Goal: Transaction & Acquisition: Purchase product/service

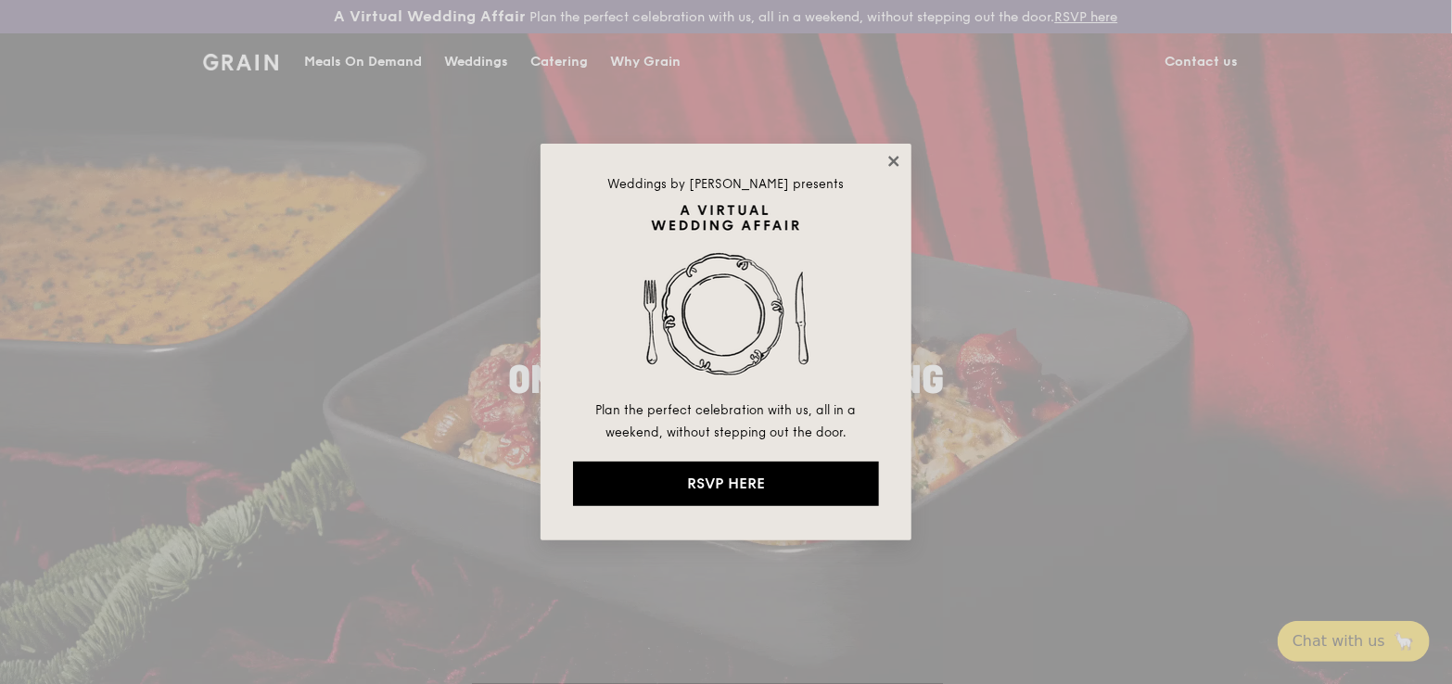
click at [895, 156] on icon at bounding box center [894, 161] width 17 height 17
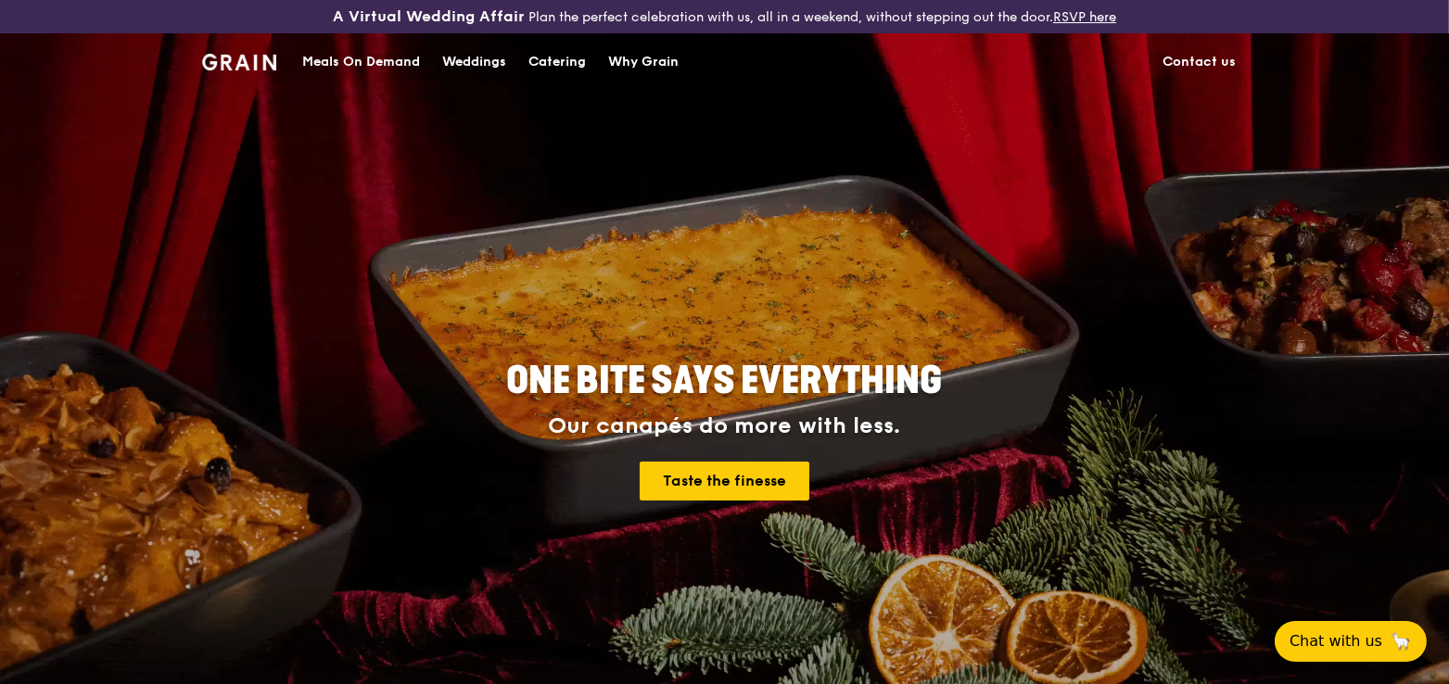
click at [354, 58] on div "Meals On Demand" at bounding box center [361, 62] width 118 height 56
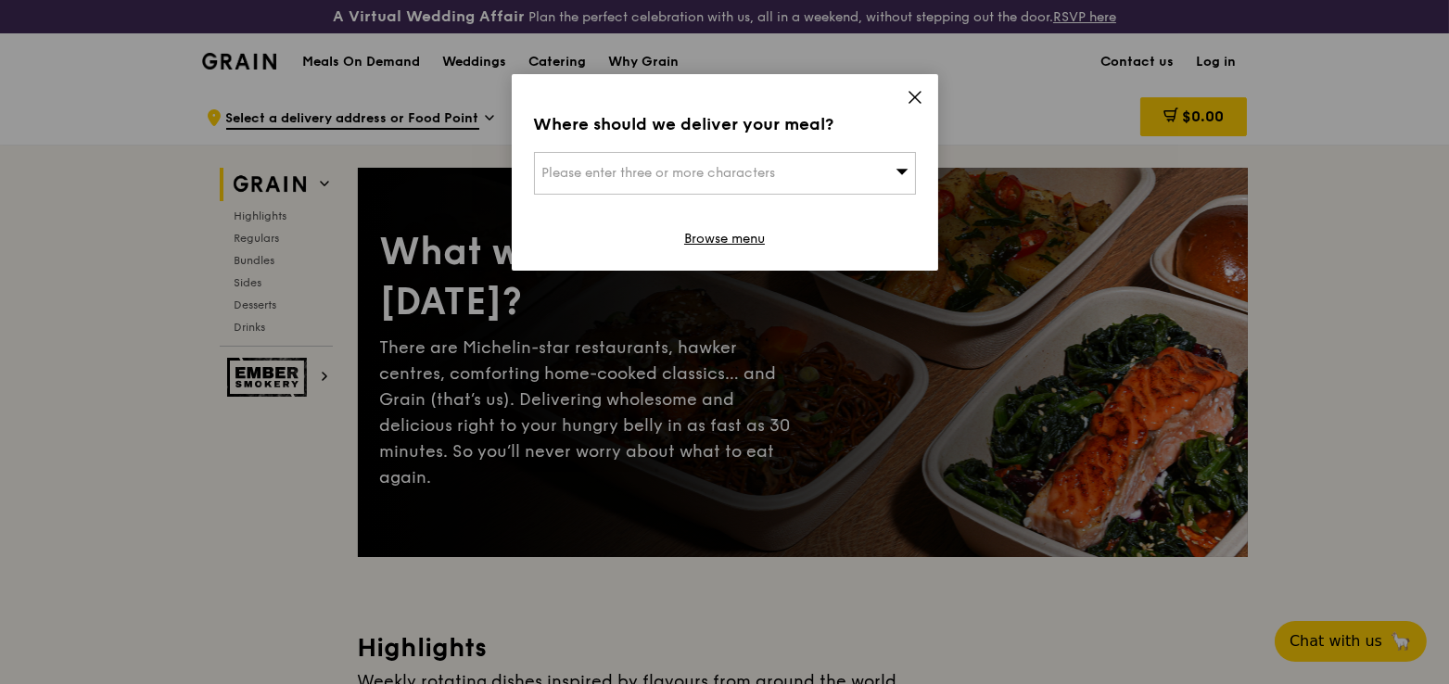
click at [801, 177] on div "Please enter three or more characters" at bounding box center [725, 173] width 382 height 43
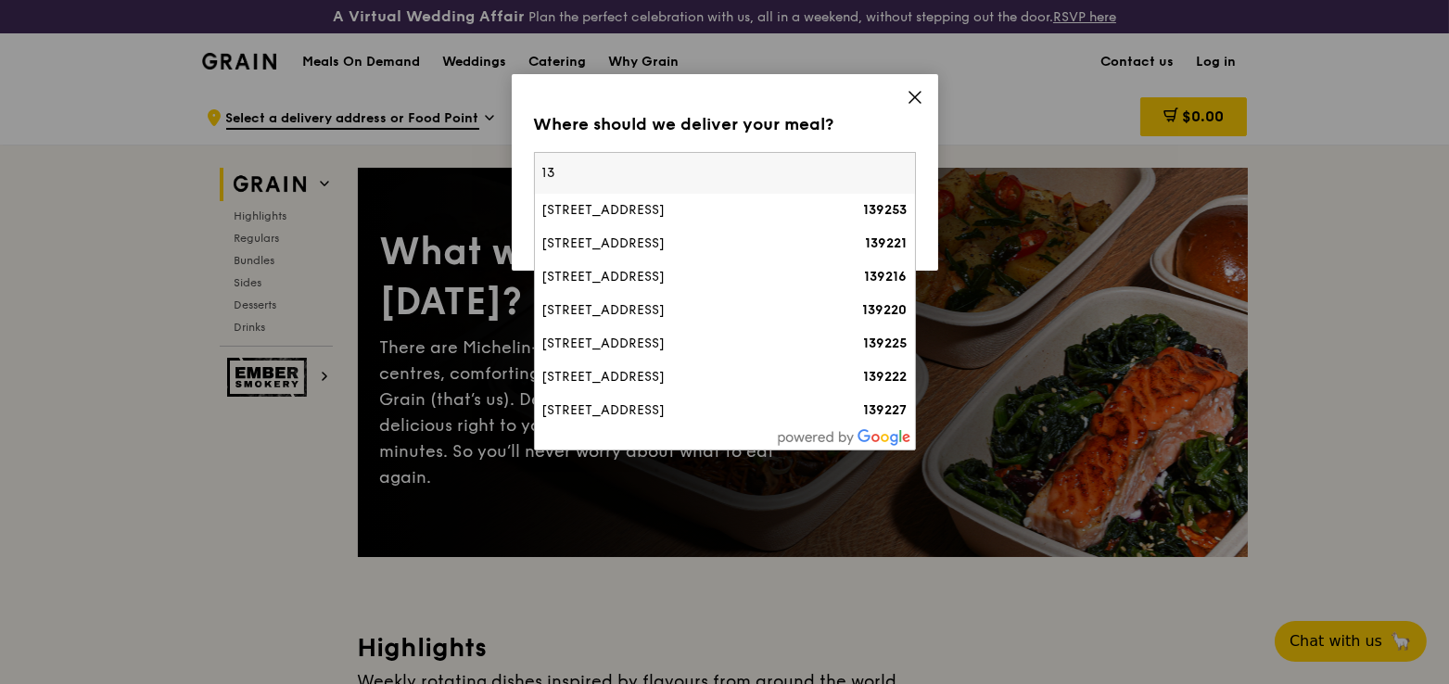
type input "1"
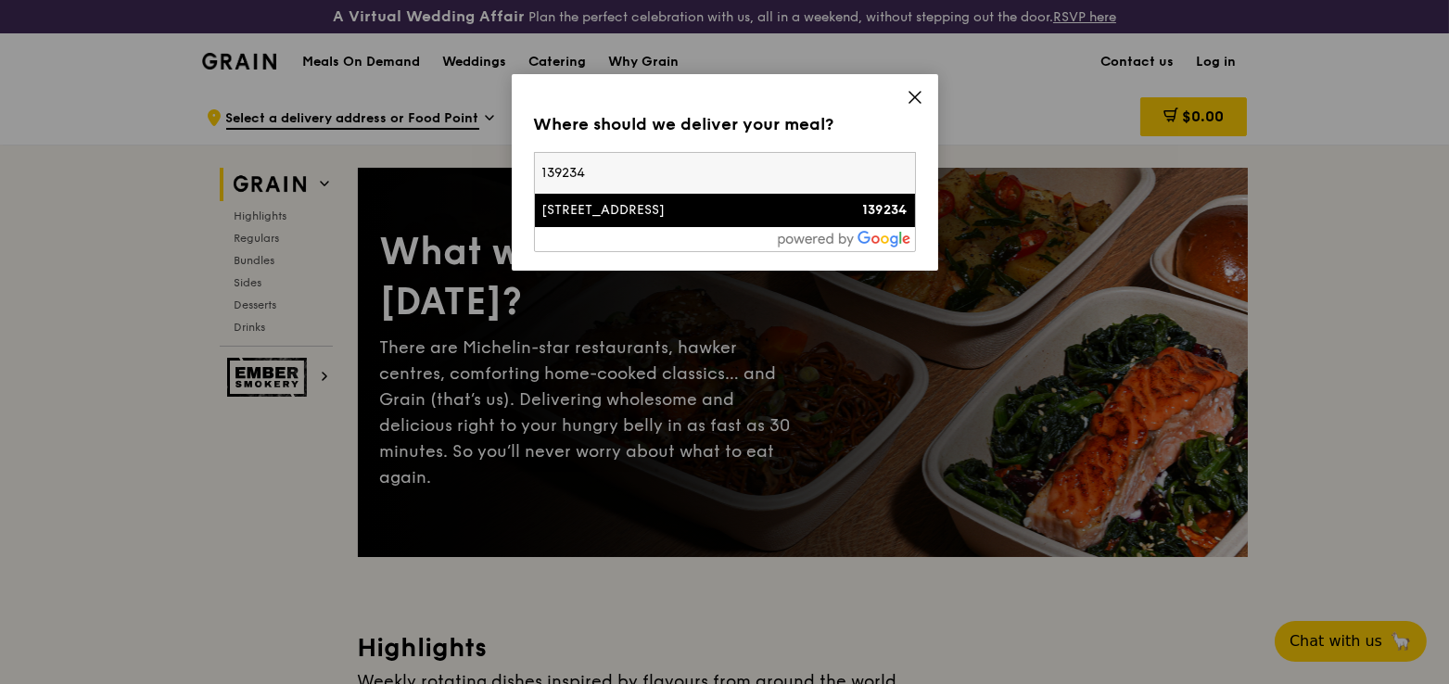
type input "139234"
click at [657, 199] on li "23 Rochester Park 139234" at bounding box center [725, 210] width 380 height 33
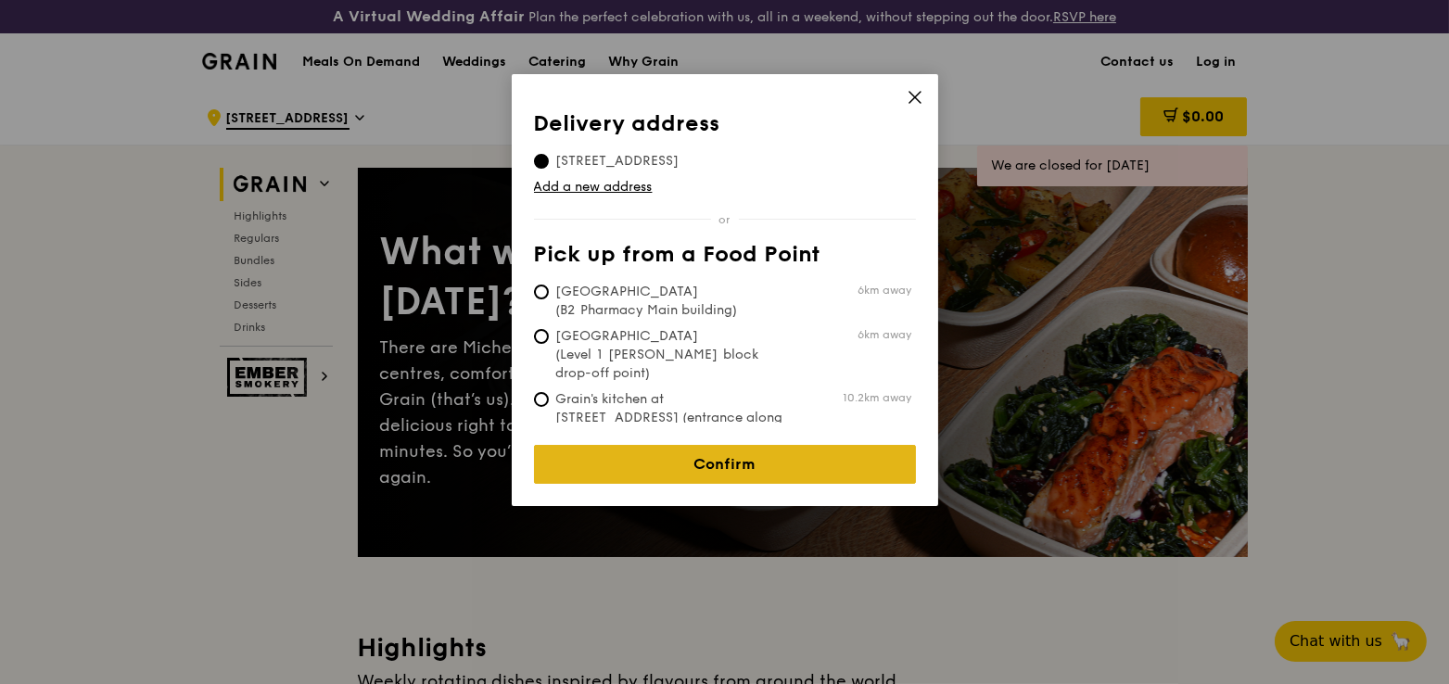
click at [733, 451] on link "Confirm" at bounding box center [725, 464] width 382 height 39
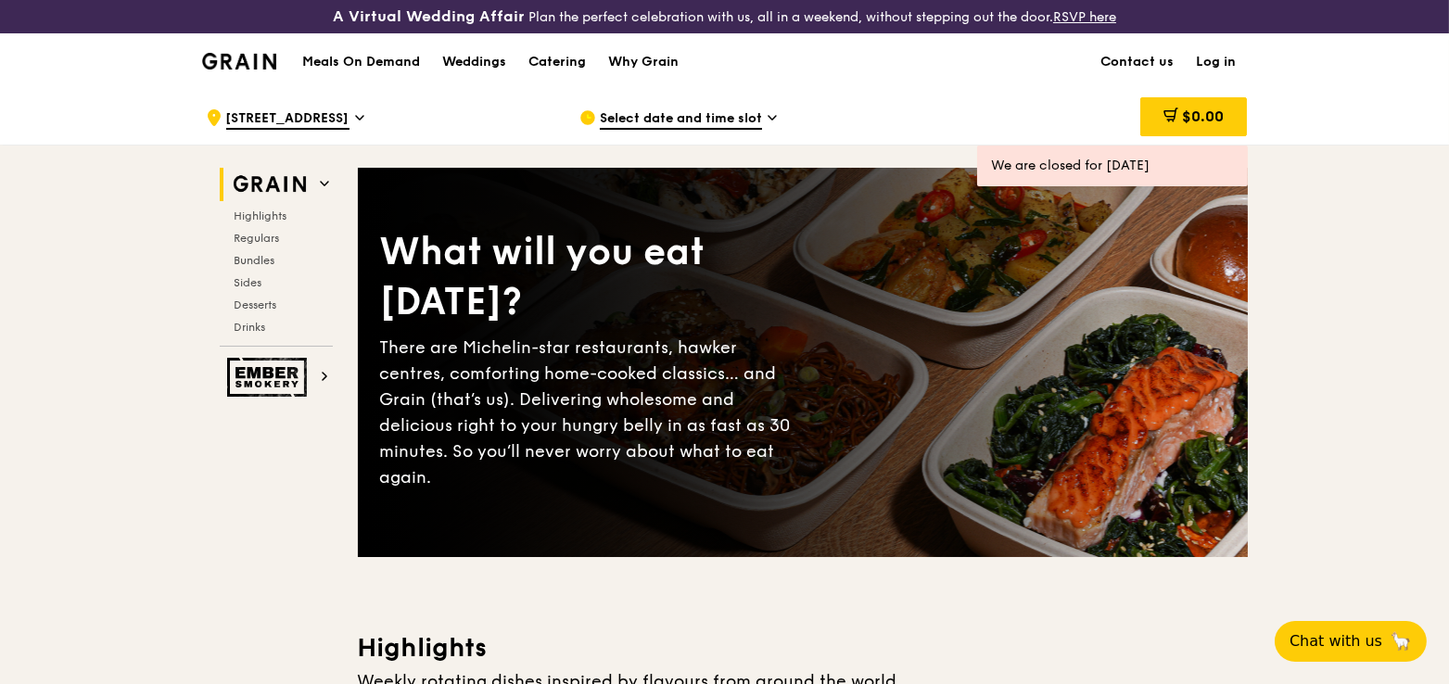
click at [763, 120] on div "Select date and time slot" at bounding box center [752, 118] width 344 height 56
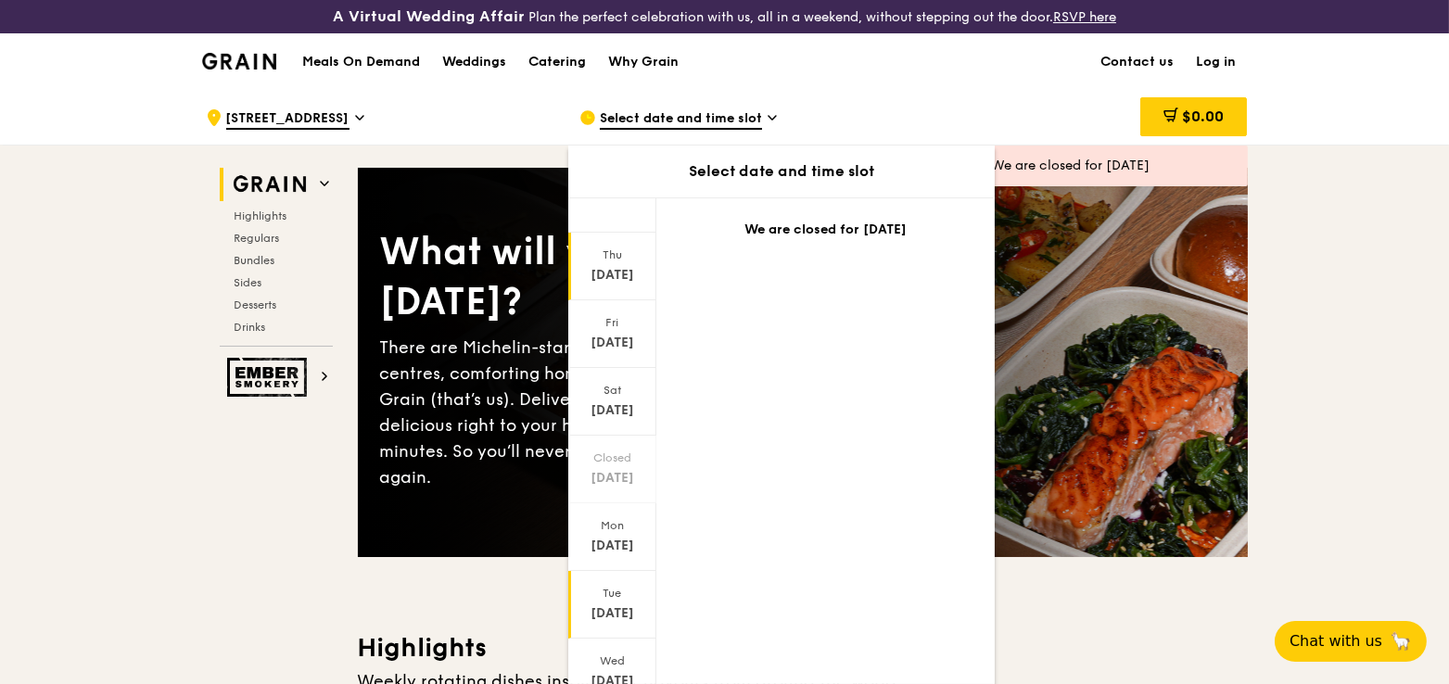
click at [609, 607] on div "Sep 23" at bounding box center [612, 614] width 83 height 19
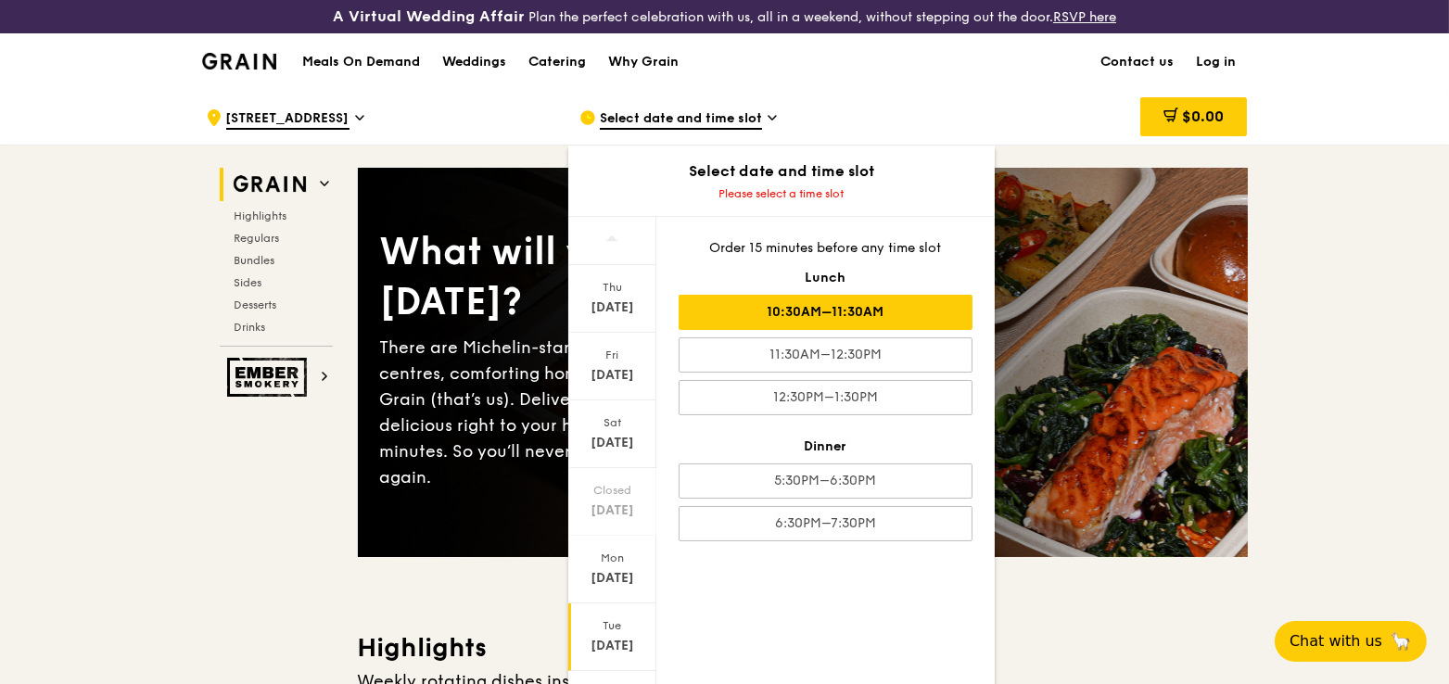
click at [822, 302] on div "10:30AM–11:30AM" at bounding box center [826, 312] width 294 height 35
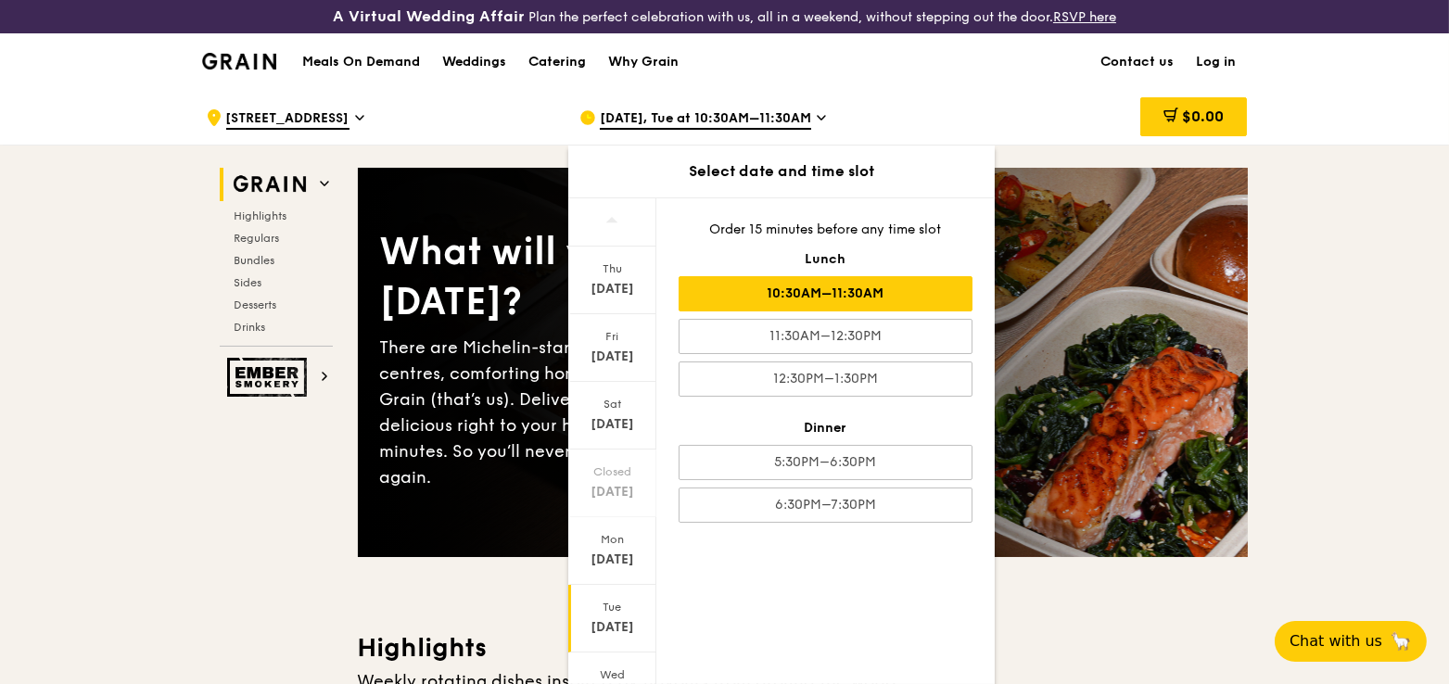
click at [596, 614] on div "Tue Sep 23" at bounding box center [612, 619] width 88 height 68
click at [921, 101] on div "Sep 23, Tue at 10:30AM–11:30AM" at bounding box center [752, 118] width 344 height 56
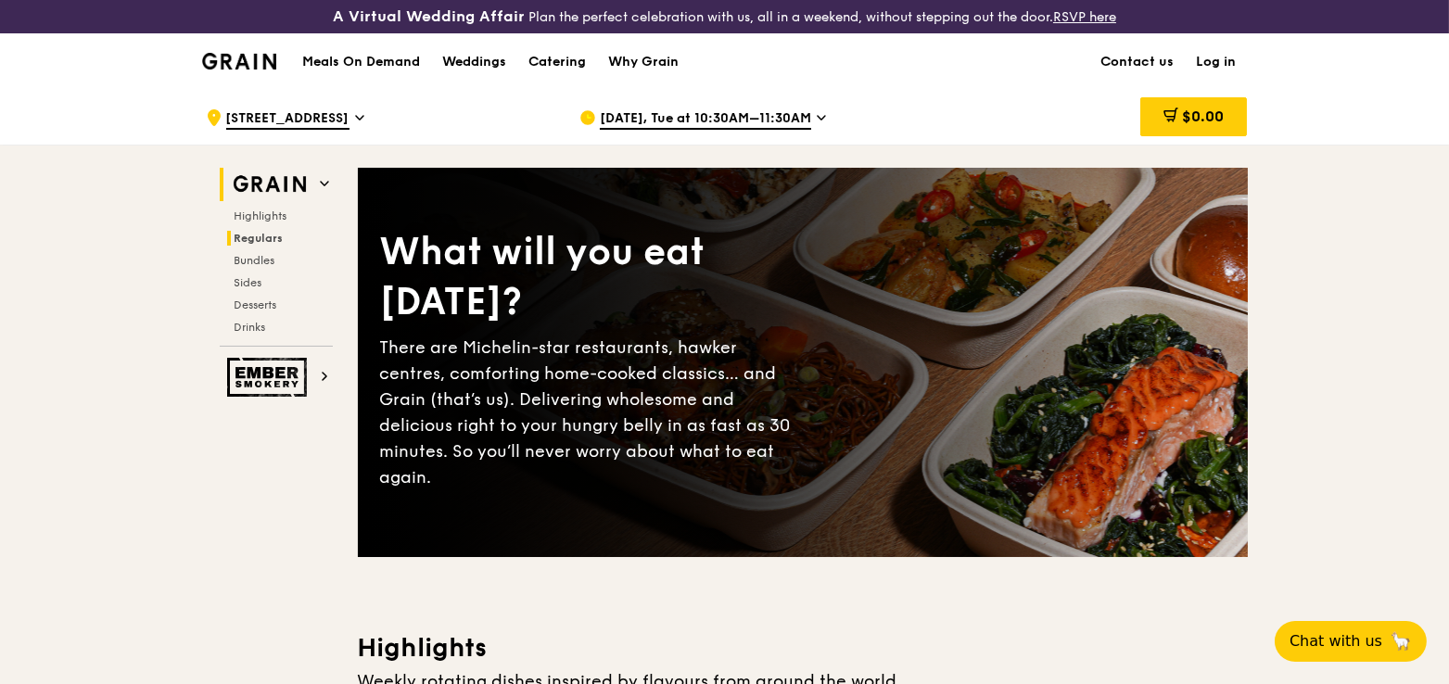
click at [242, 236] on span "Regulars" at bounding box center [259, 238] width 49 height 13
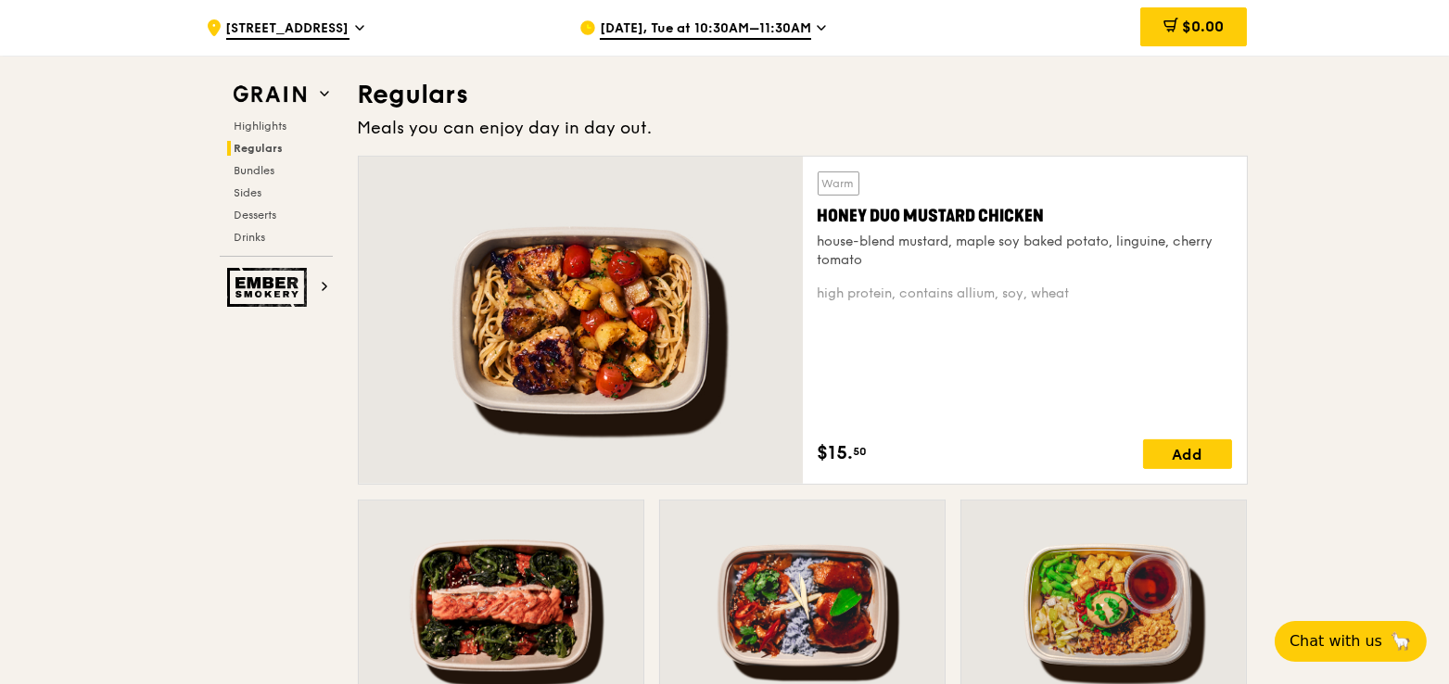
scroll to position [1271, 0]
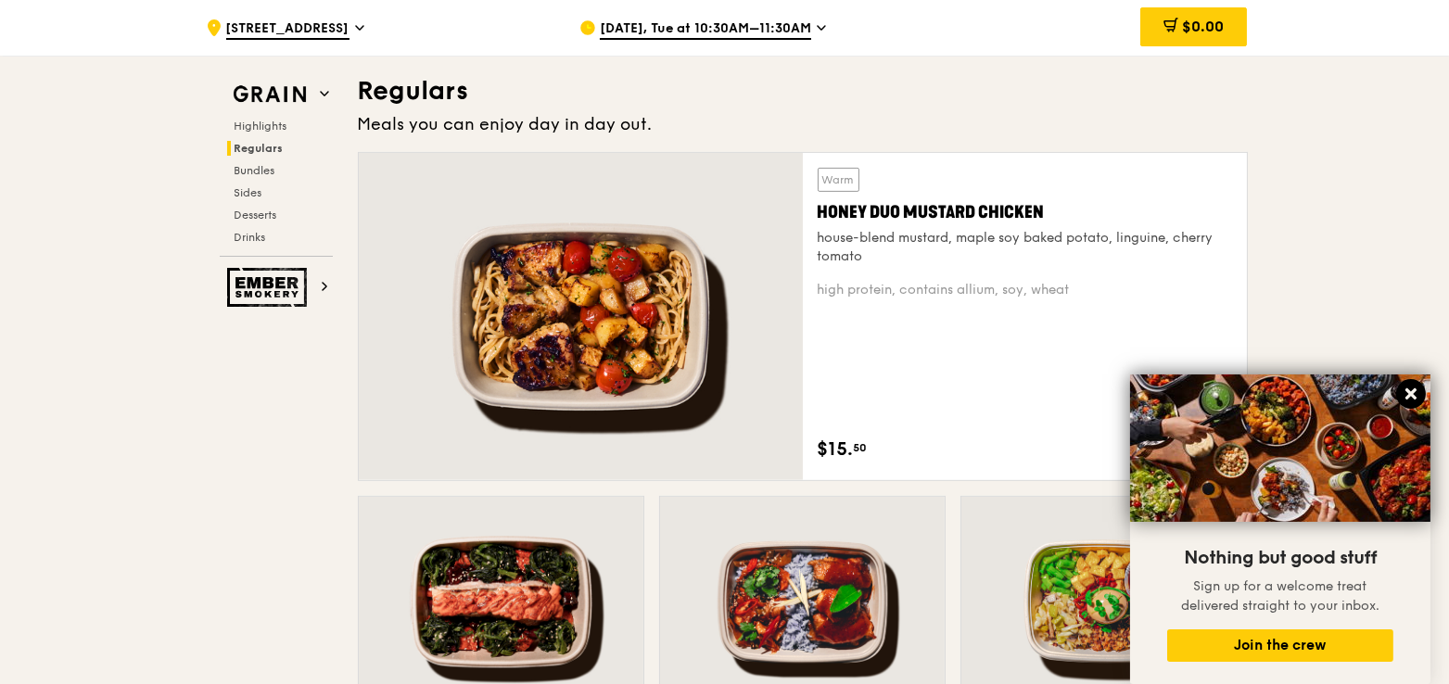
click at [1412, 396] on icon at bounding box center [1411, 394] width 11 height 11
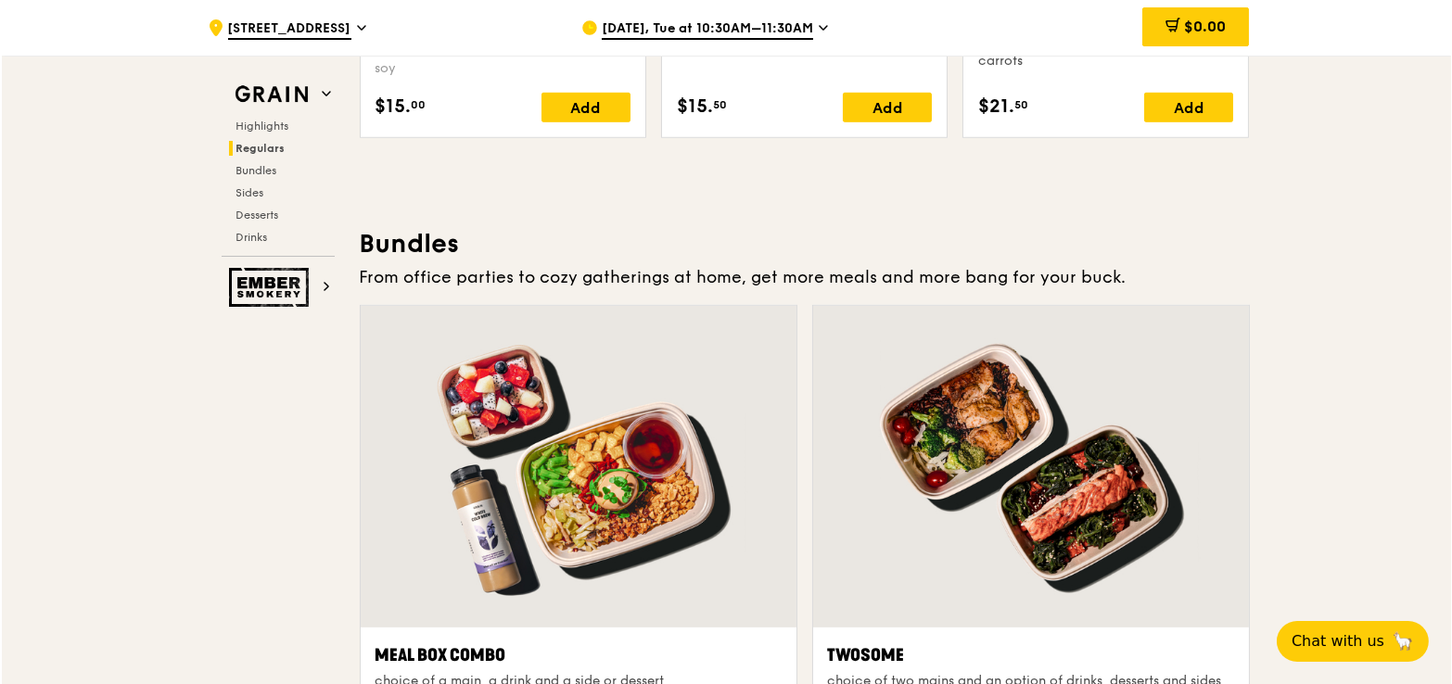
scroll to position [2848, 0]
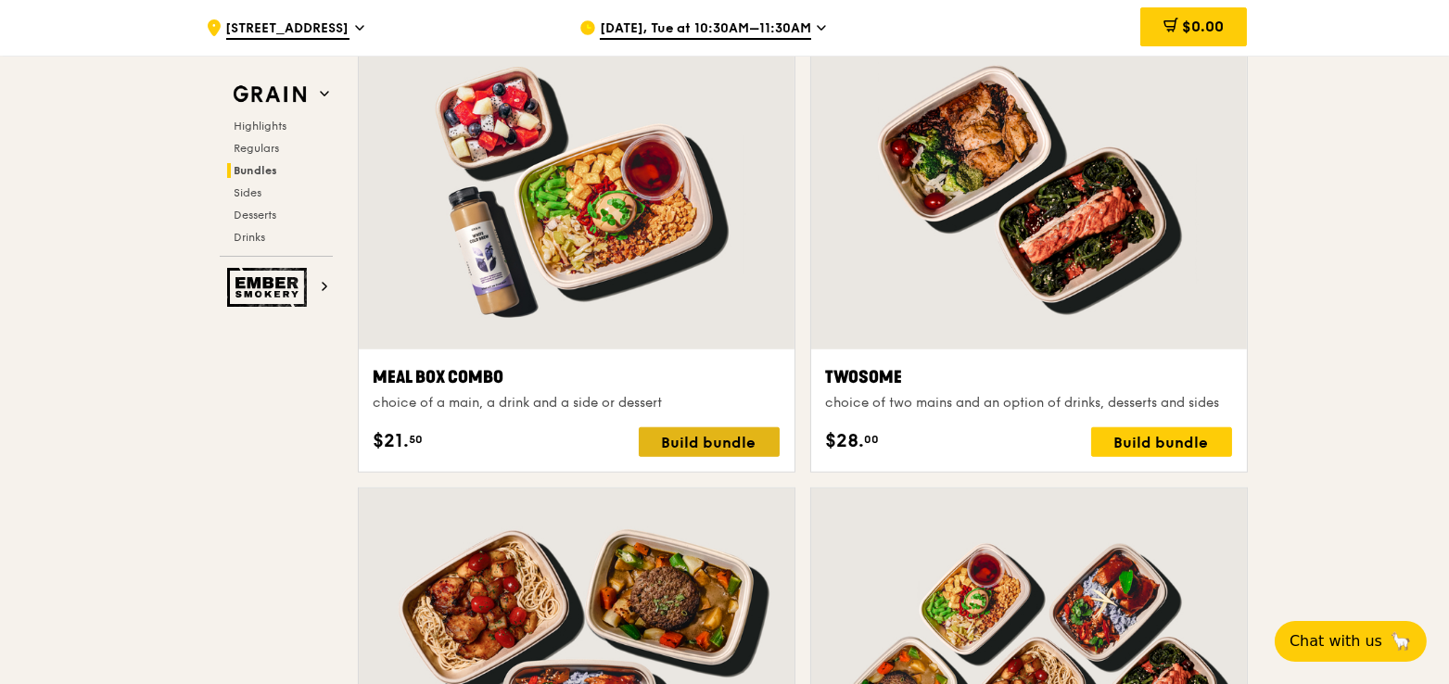
click at [732, 441] on div "Build bundle" at bounding box center [709, 442] width 141 height 30
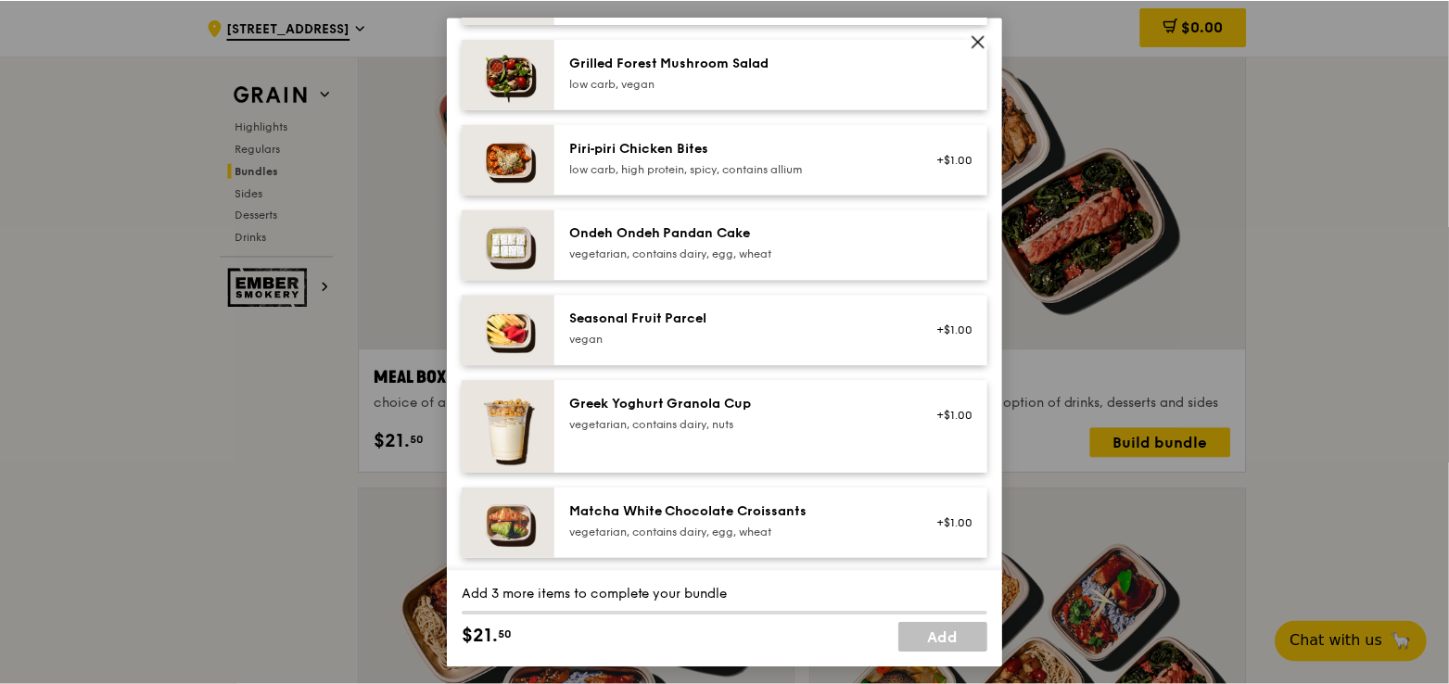
scroll to position [1298, 0]
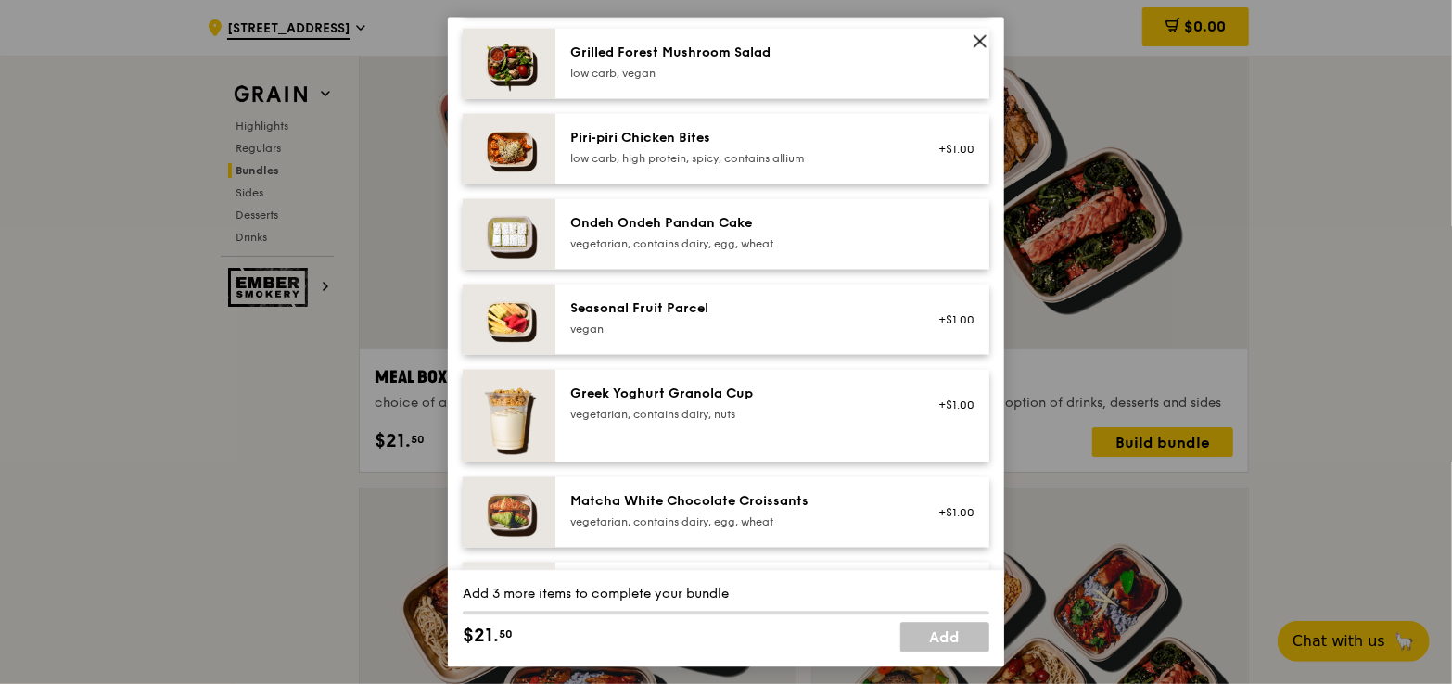
click at [978, 45] on icon at bounding box center [980, 40] width 17 height 17
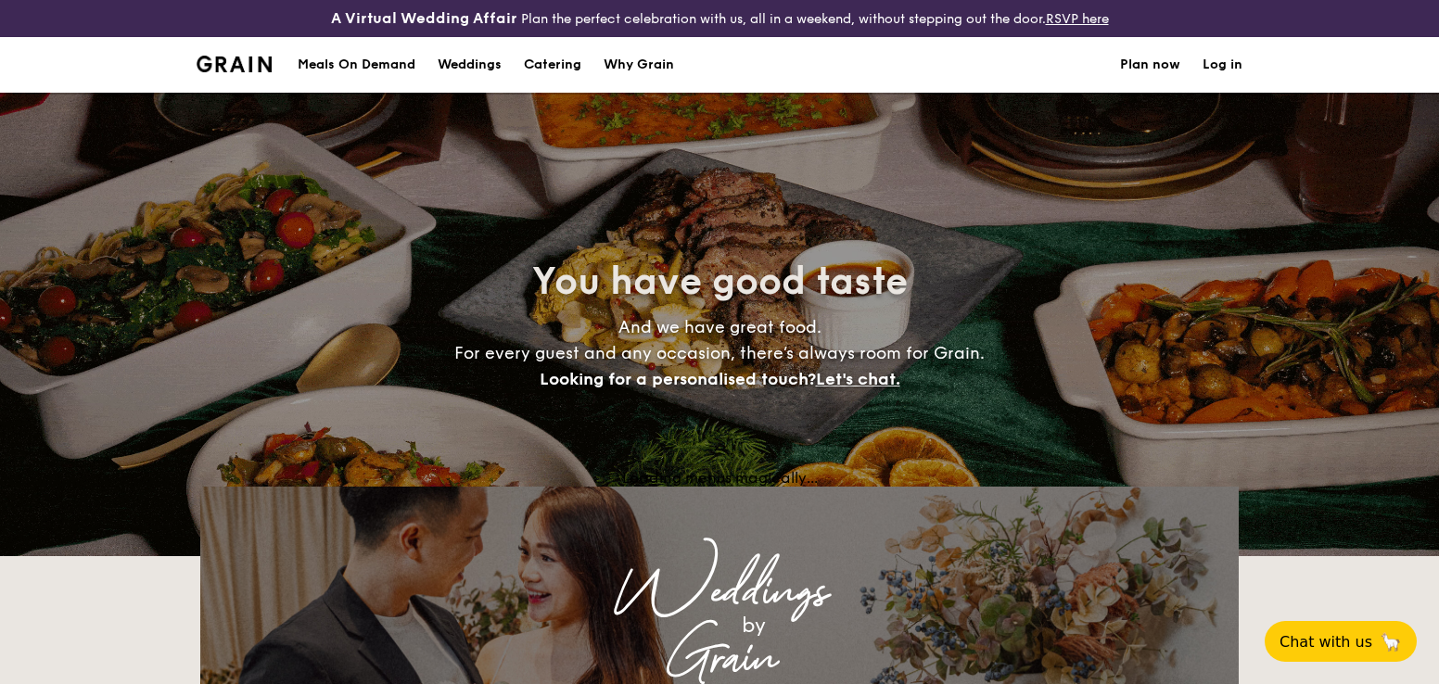
select select
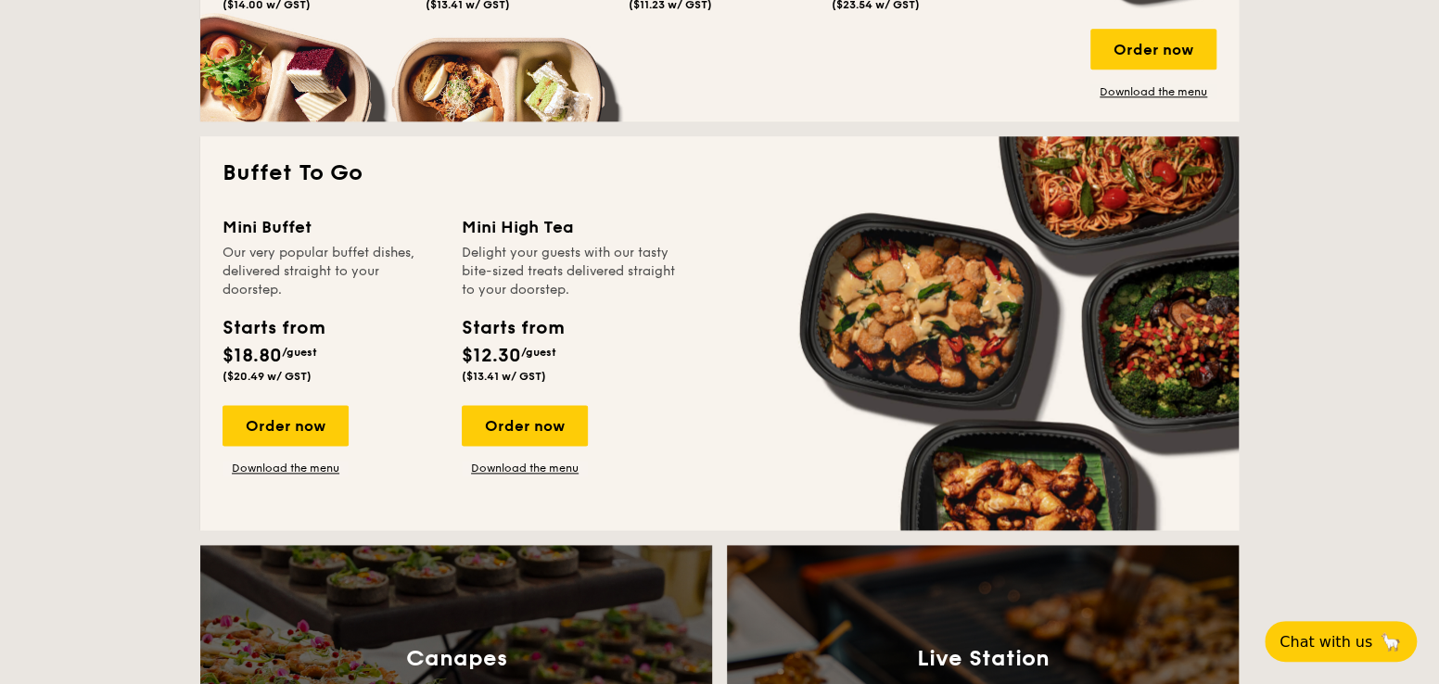
scroll to position [1205, 0]
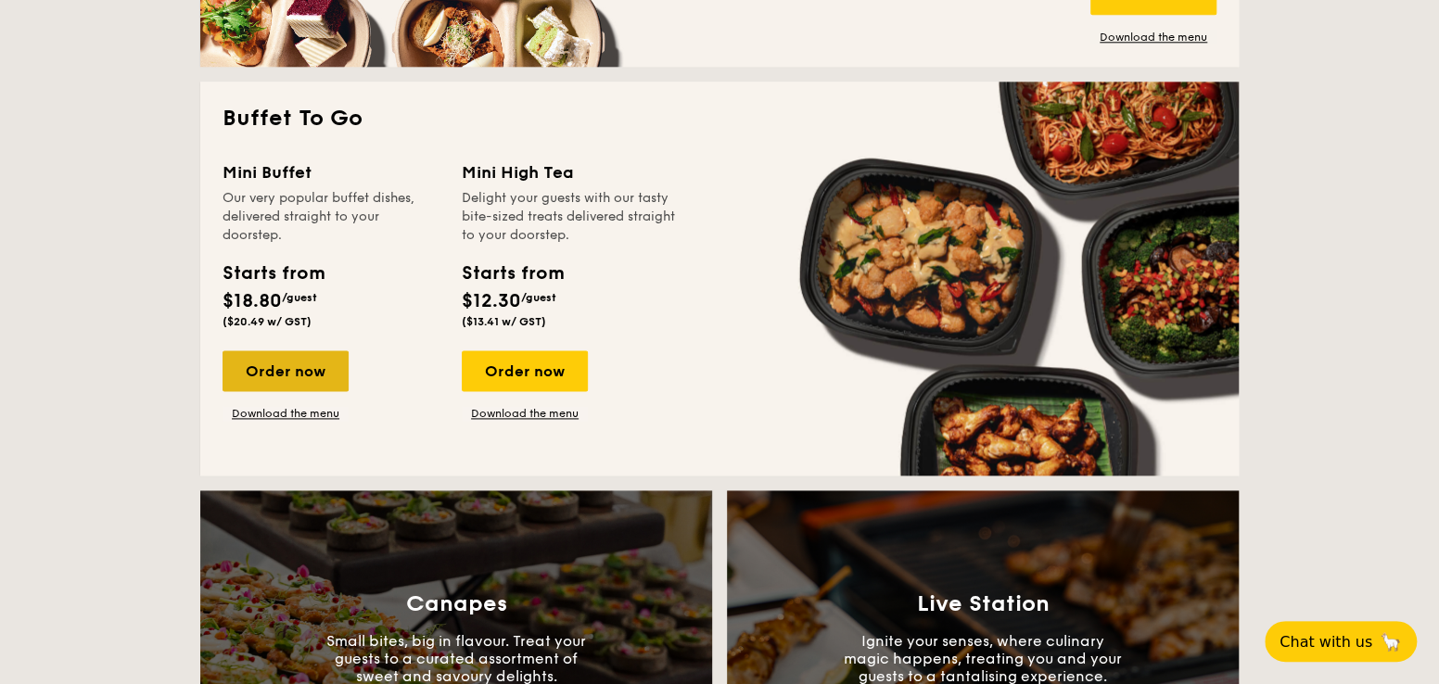
click at [284, 365] on div "Order now" at bounding box center [286, 371] width 126 height 41
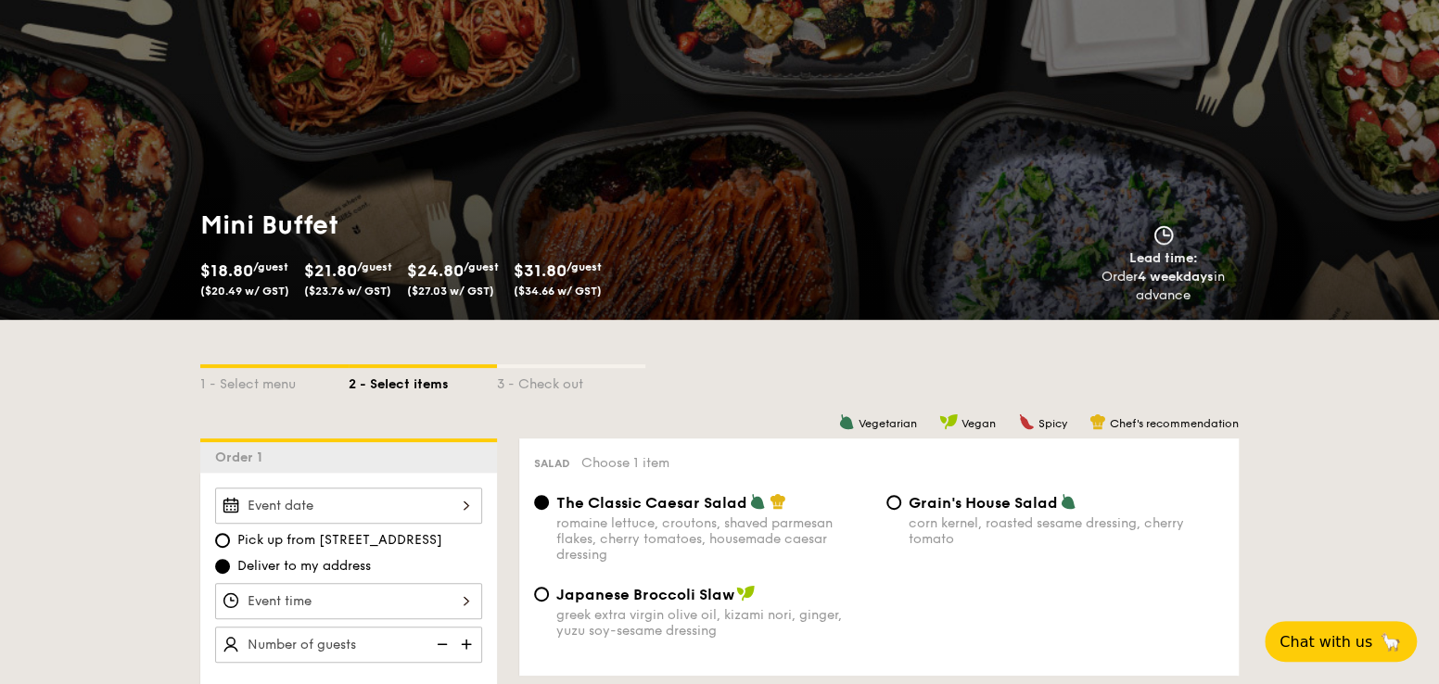
scroll to position [278, 0]
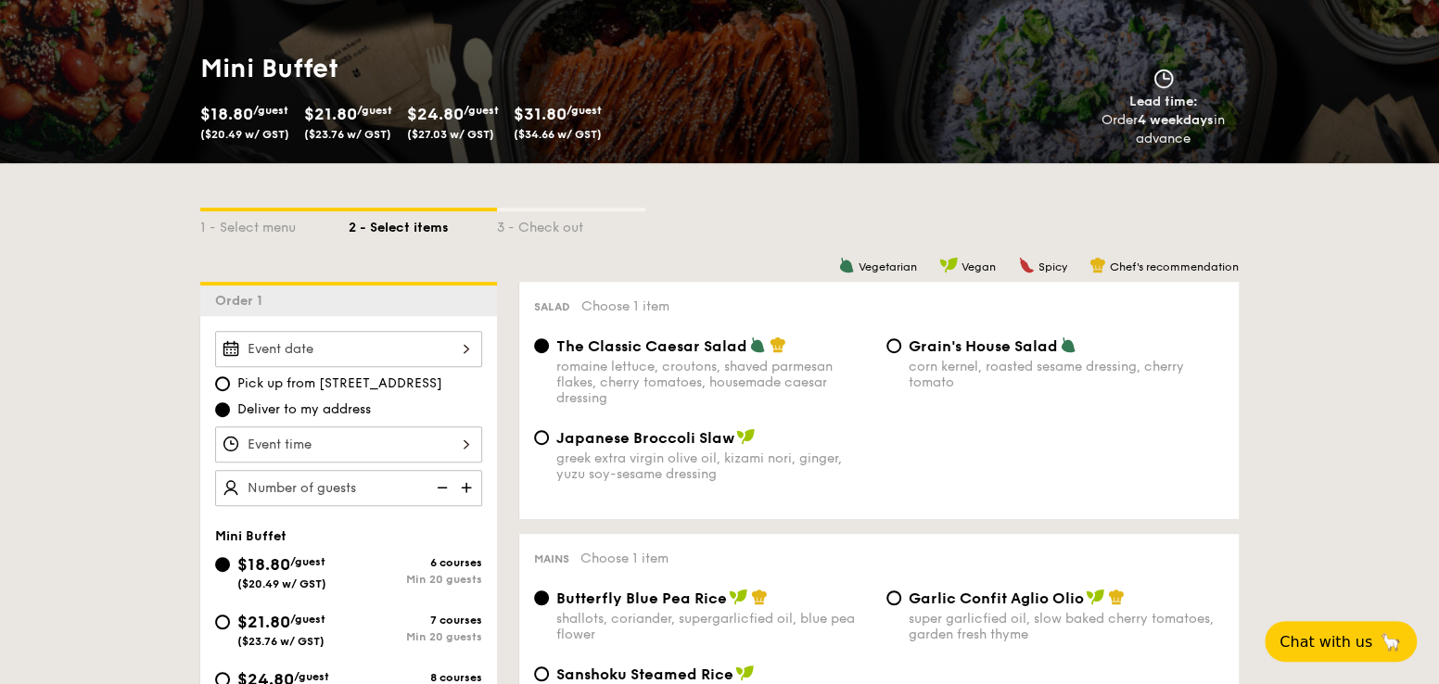
click at [440, 354] on div at bounding box center [348, 349] width 267 height 36
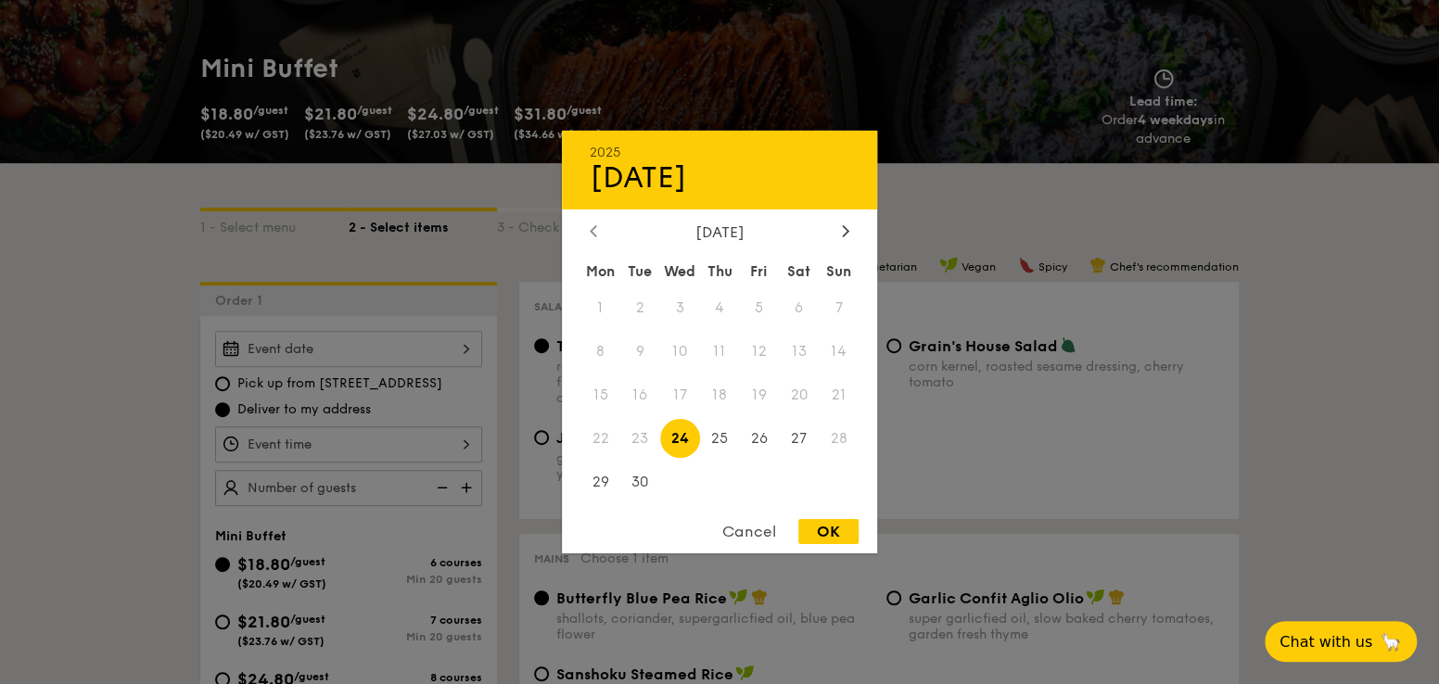
click at [592, 225] on icon at bounding box center [593, 230] width 7 height 12
click at [849, 228] on div at bounding box center [845, 232] width 17 height 18
click at [638, 443] on span "23" at bounding box center [640, 438] width 40 height 40
drag, startPoint x: 638, startPoint y: 443, endPoint x: 773, endPoint y: 515, distance: 153.1
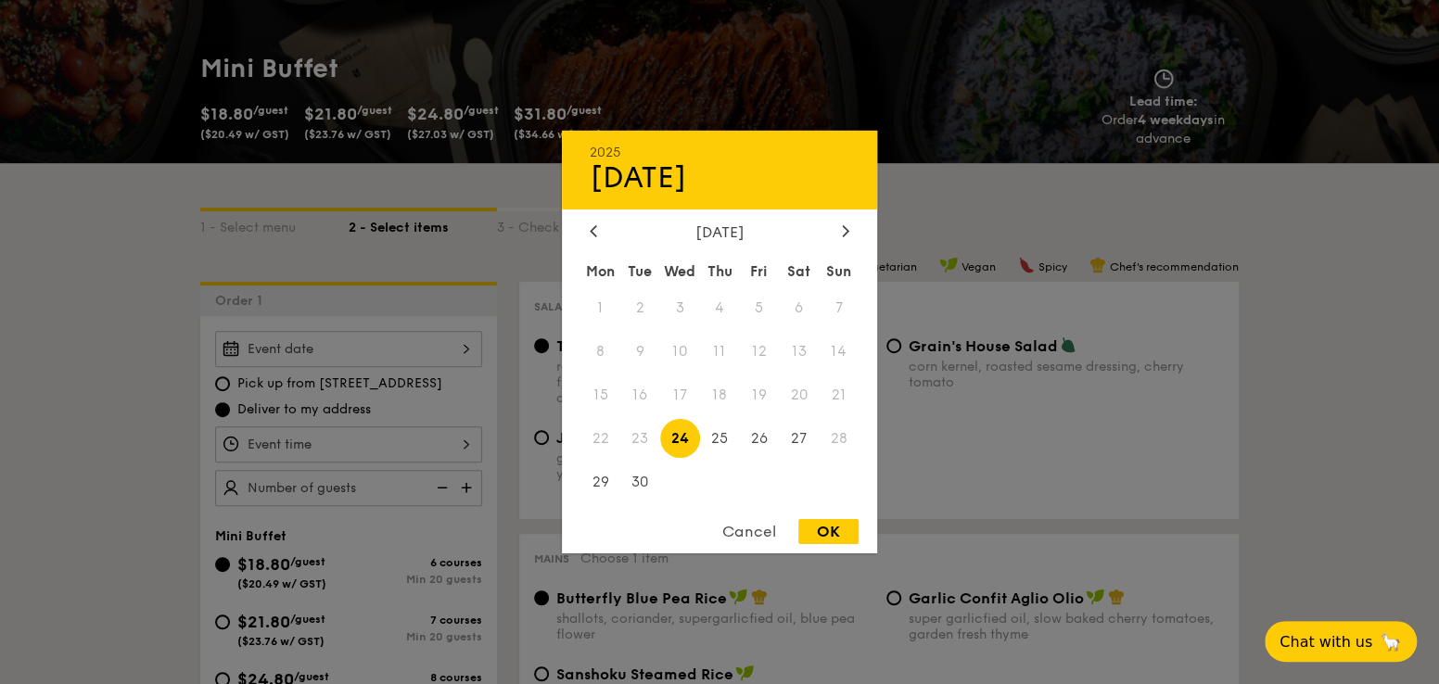
click at [771, 542] on div "Cancel" at bounding box center [749, 531] width 91 height 25
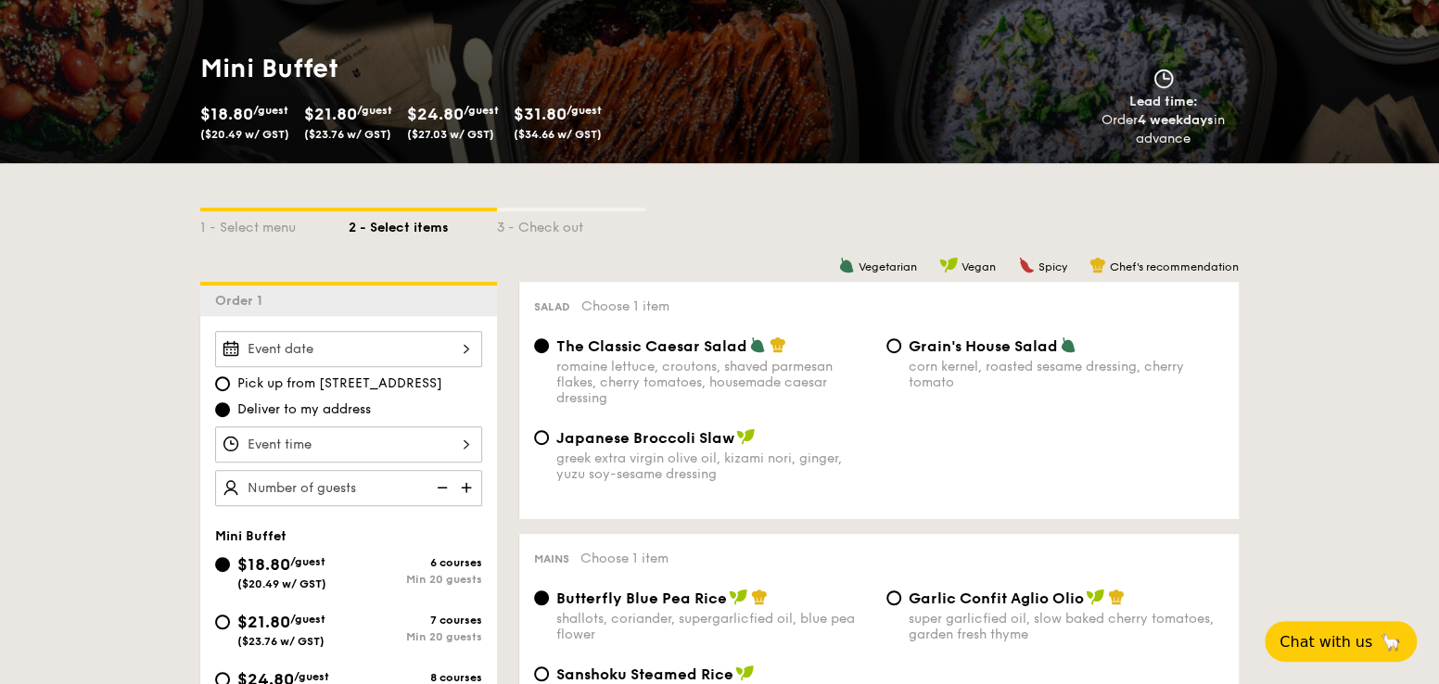
select select
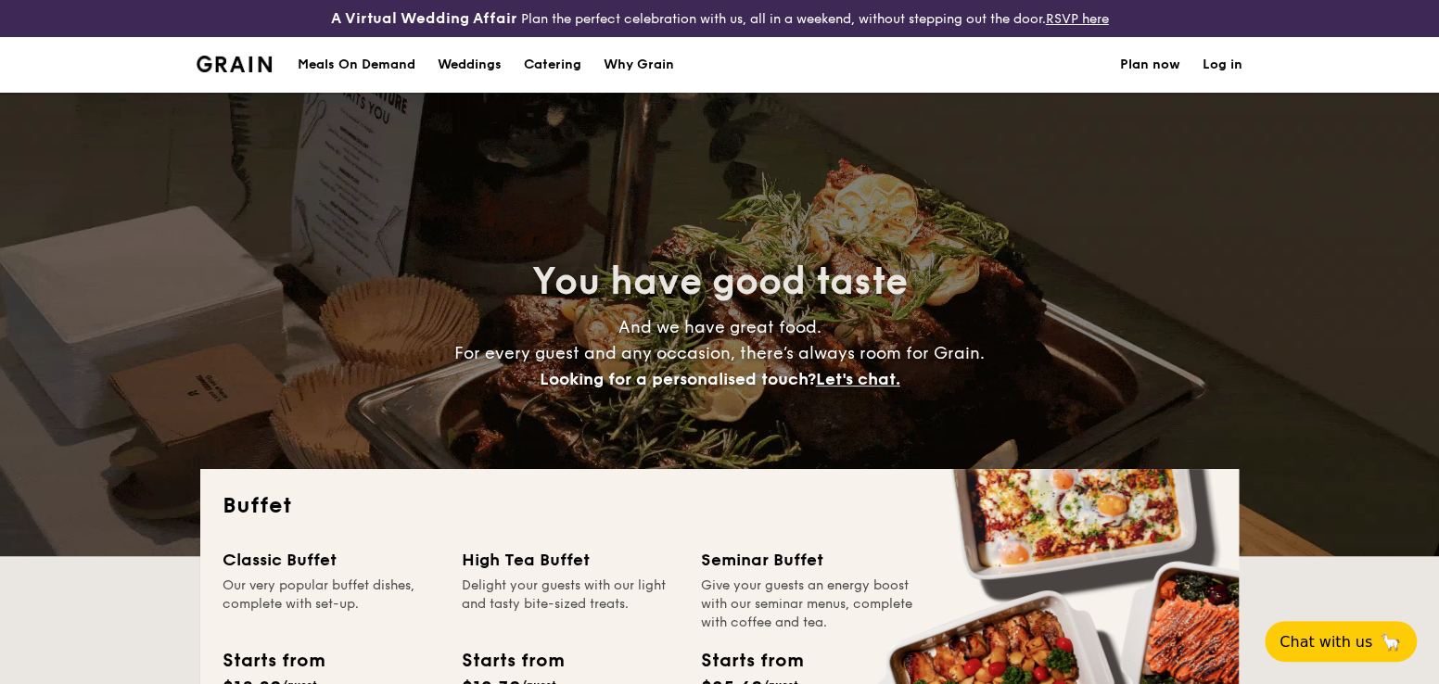
click at [412, 61] on div "Meals On Demand" at bounding box center [357, 65] width 118 height 56
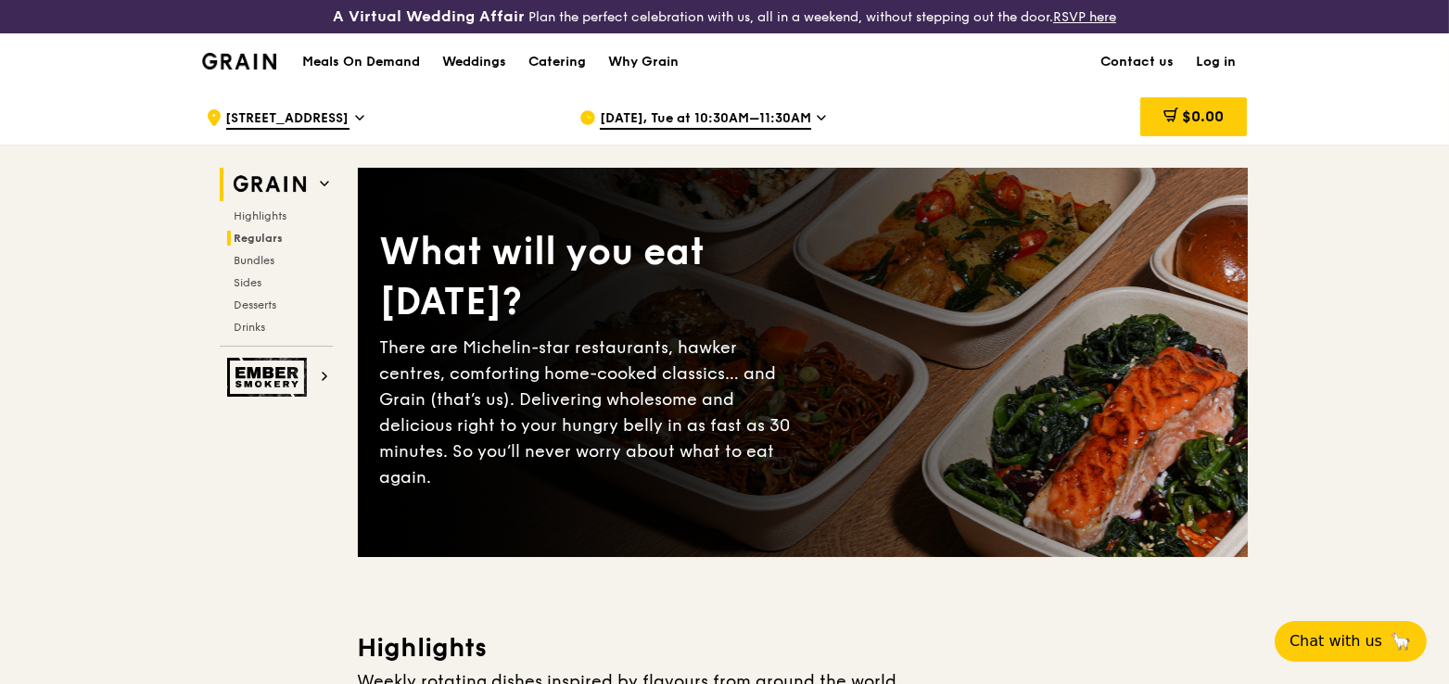
click at [273, 239] on span "Regulars" at bounding box center [259, 238] width 49 height 13
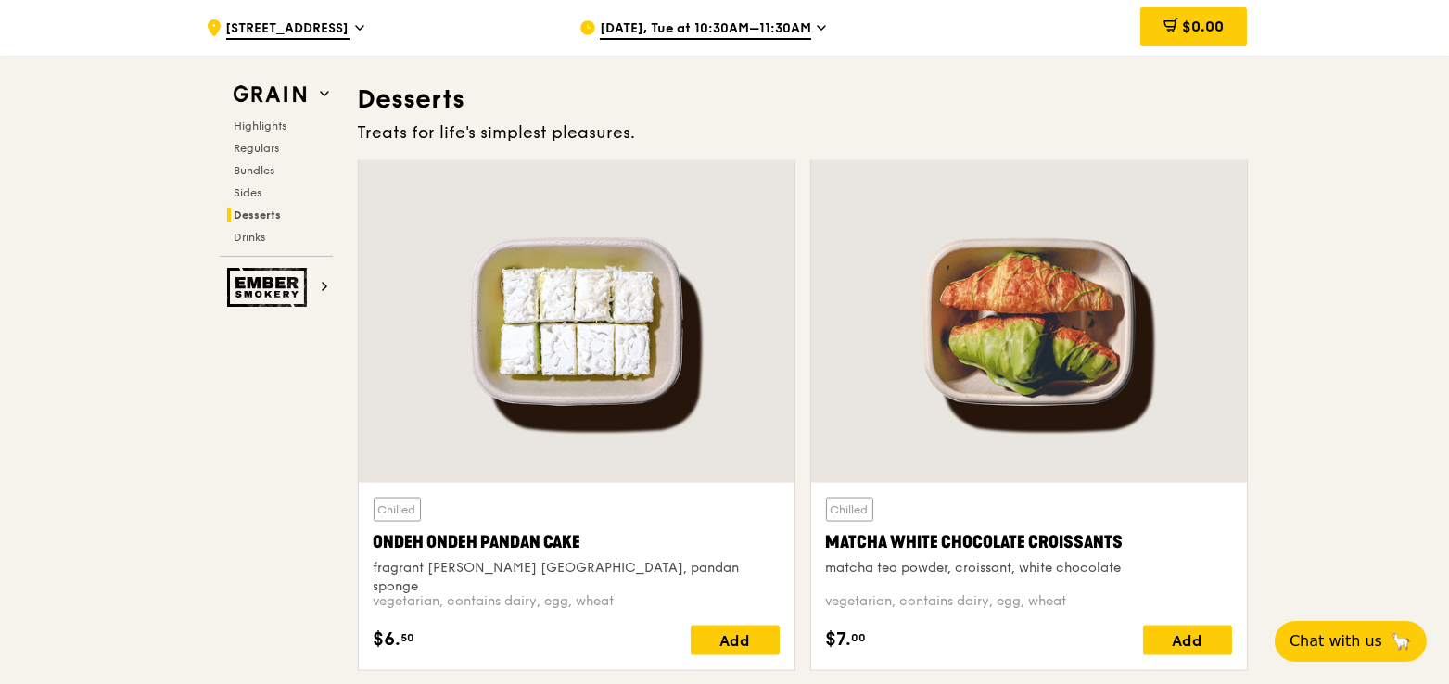
scroll to position [5351, 0]
